Goal: Check status: Check status

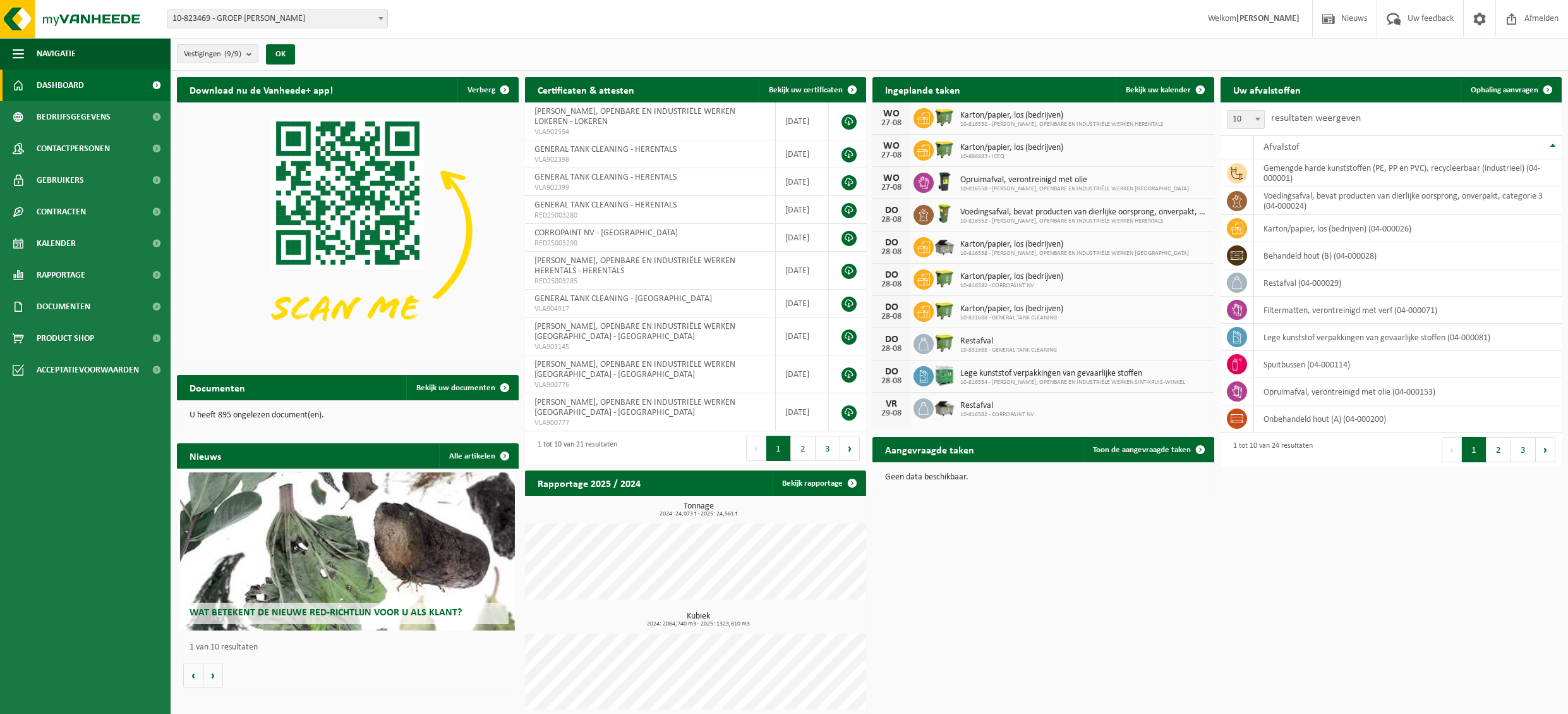
click at [381, 19] on b at bounding box center [380, 19] width 5 height 3
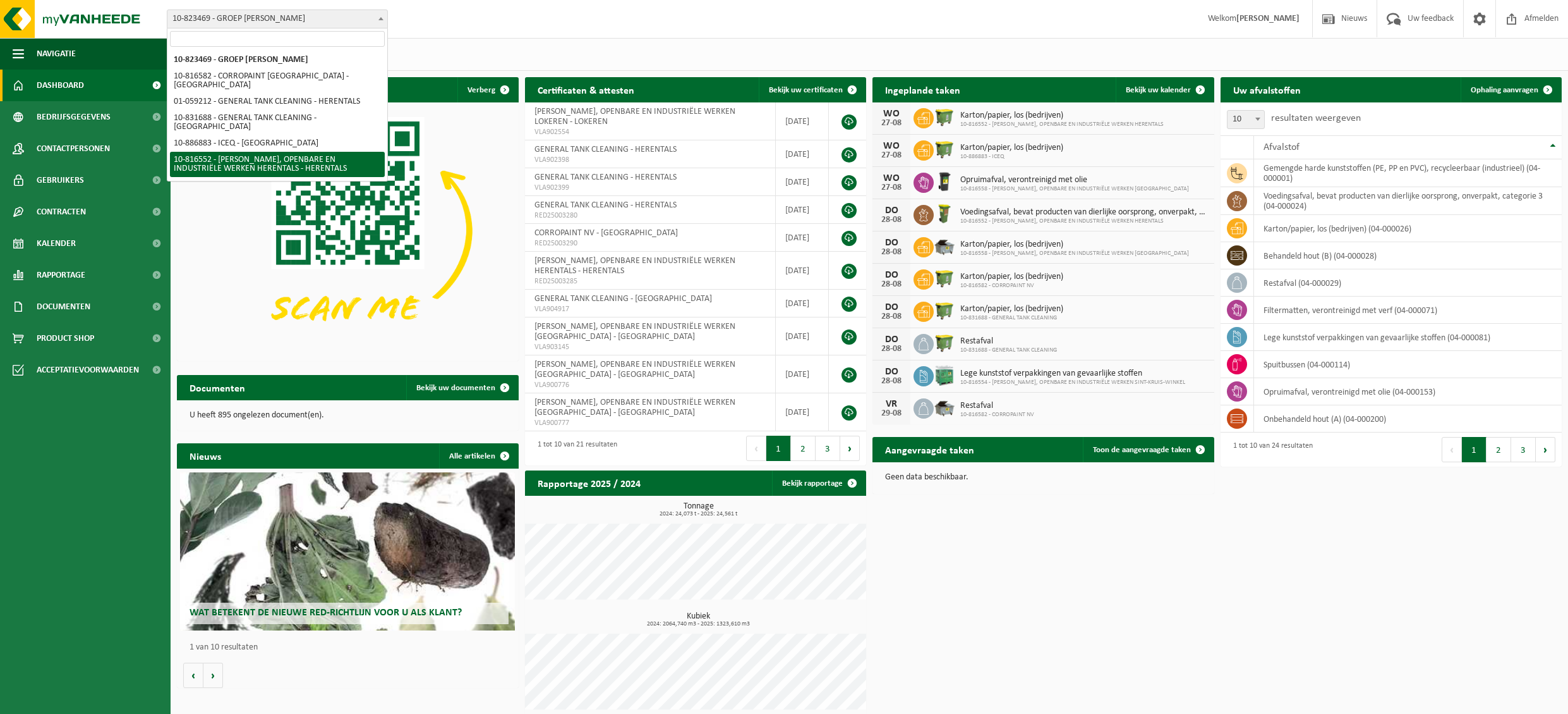
select select "38572"
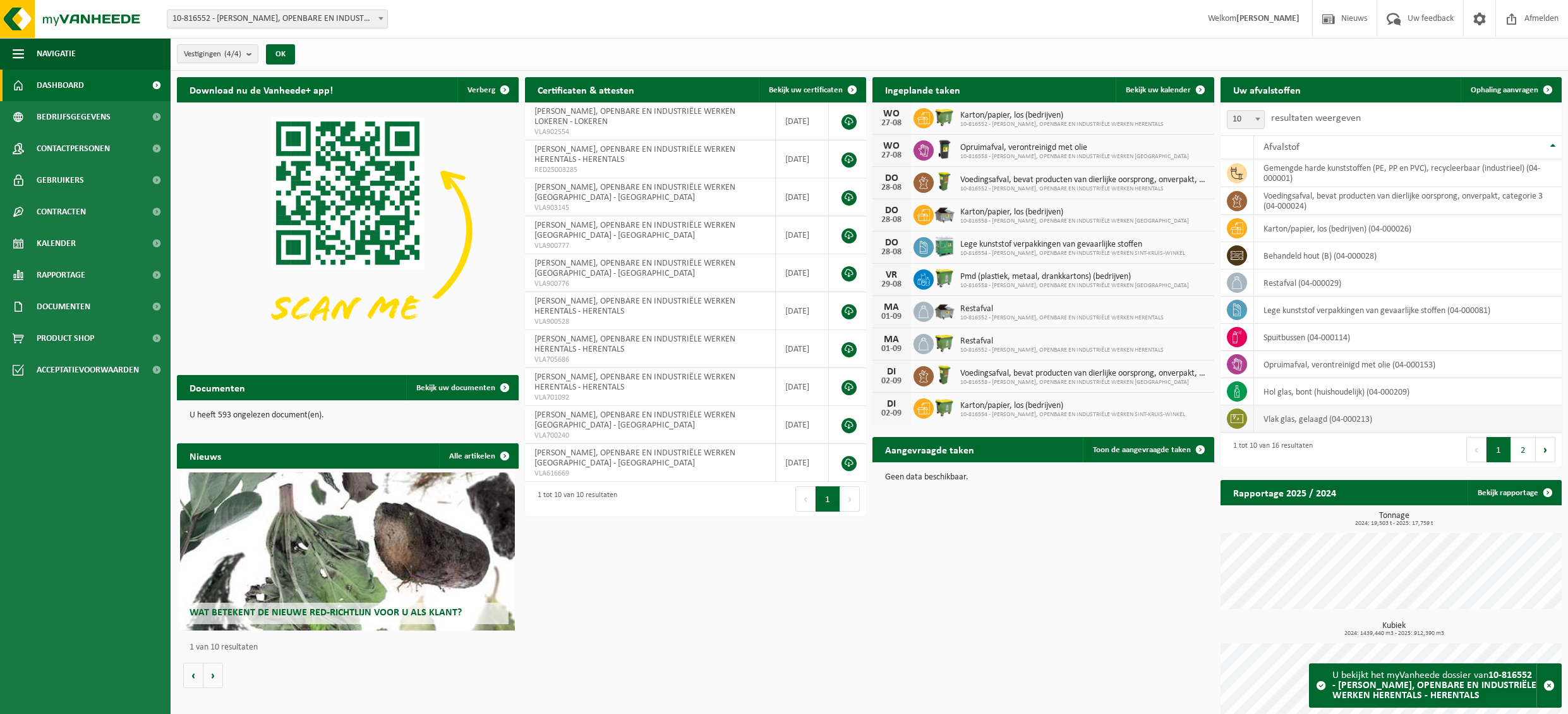
click at [1358, 421] on td "vlak glas, gelaagd (04-000213)" at bounding box center [1408, 419] width 308 height 27
click at [1235, 420] on icon at bounding box center [1236, 418] width 13 height 13
